Goal: Find specific page/section: Find specific page/section

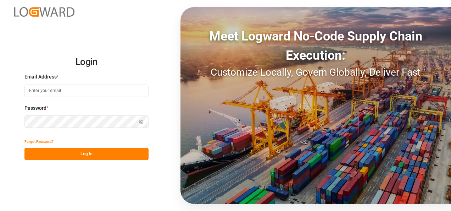
type input "[PERSON_NAME][EMAIL_ADDRESS][PERSON_NAME][DOMAIN_NAME]"
click at [114, 156] on button "Log In" at bounding box center [86, 153] width 124 height 12
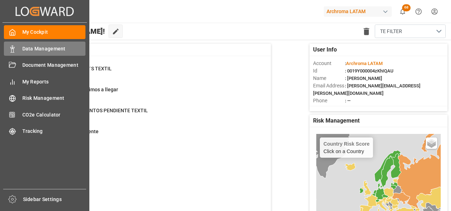
click at [16, 48] on div "Data Management Data Management" at bounding box center [45, 48] width 82 height 14
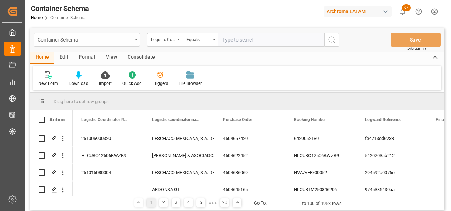
click at [131, 45] on div "Container Schema" at bounding box center [87, 39] width 106 height 13
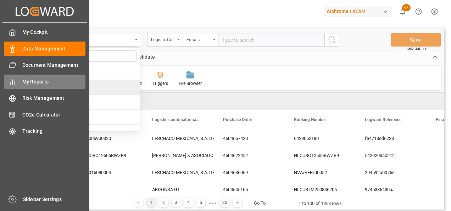
click at [17, 79] on div "My Reports My Reports" at bounding box center [45, 81] width 82 height 14
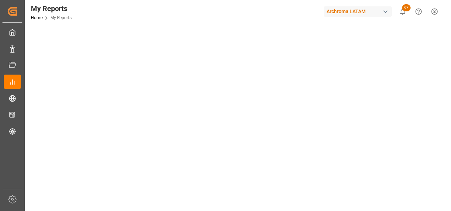
scroll to position [68, 0]
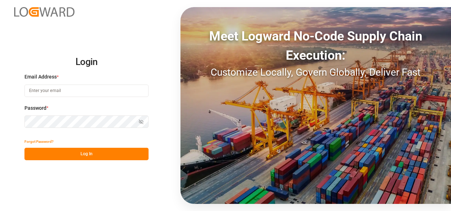
type input "[PERSON_NAME][EMAIL_ADDRESS][PERSON_NAME][DOMAIN_NAME]"
click at [110, 148] on button "Log In" at bounding box center [86, 153] width 124 height 12
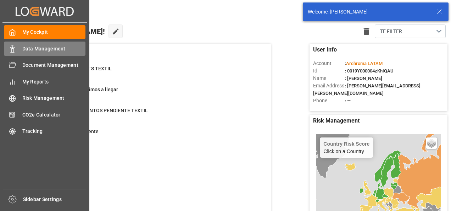
click at [17, 51] on div "Data Management Data Management" at bounding box center [45, 48] width 82 height 14
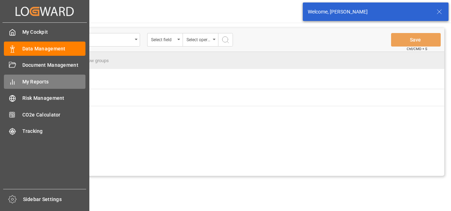
click at [26, 83] on span "My Reports" at bounding box center [53, 81] width 63 height 7
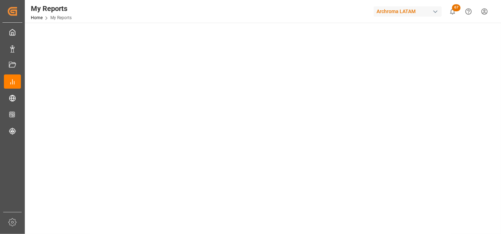
scroll to position [79, 0]
